Goal: Check status: Check status

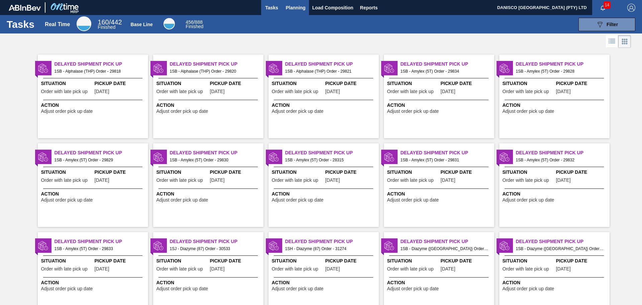
click at [296, 6] on span "Planning" at bounding box center [296, 8] width 20 height 8
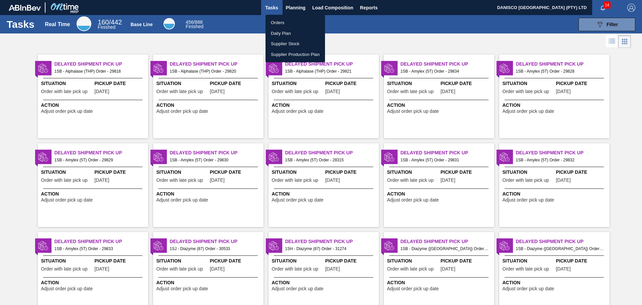
click at [283, 19] on li "Orders" at bounding box center [296, 22] width 60 height 11
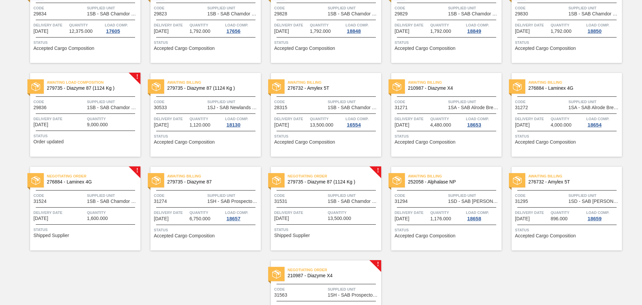
scroll to position [301, 0]
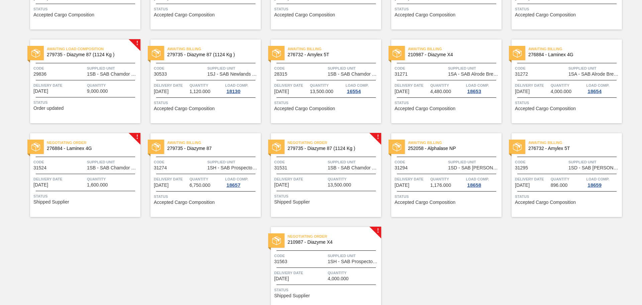
click at [84, 79] on div "Awaiting Load Composition 279735 - Diazyme 87 (1124 Kg ) Code 29836 Supplied Un…" at bounding box center [85, 81] width 110 height 84
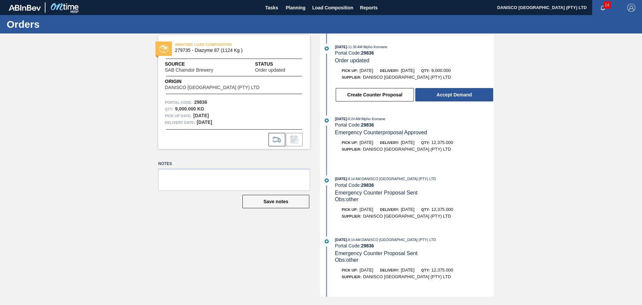
click at [519, 152] on div "AWAITING LOAD COMPOSITION 279735 - Diazyme 87 (1124 Kg ) Source SAB Chamdor Bre…" at bounding box center [321, 164] width 642 height 263
click at [544, 161] on div "AWAITING LOAD COMPOSITION 279735 - Diazyme 87 (1124 Kg ) Source SAB Chamdor Bre…" at bounding box center [321, 164] width 642 height 263
click at [541, 186] on div "AWAITING LOAD COMPOSITION 279735 - Diazyme 87 (1124 Kg ) Source SAB Chamdor Bre…" at bounding box center [321, 164] width 642 height 263
click at [560, 138] on div "AWAITING LOAD COMPOSITION 279735 - Diazyme 87 (1124 Kg ) Source SAB Chamdor Bre…" at bounding box center [321, 164] width 642 height 263
